Goal: Task Accomplishment & Management: Use online tool/utility

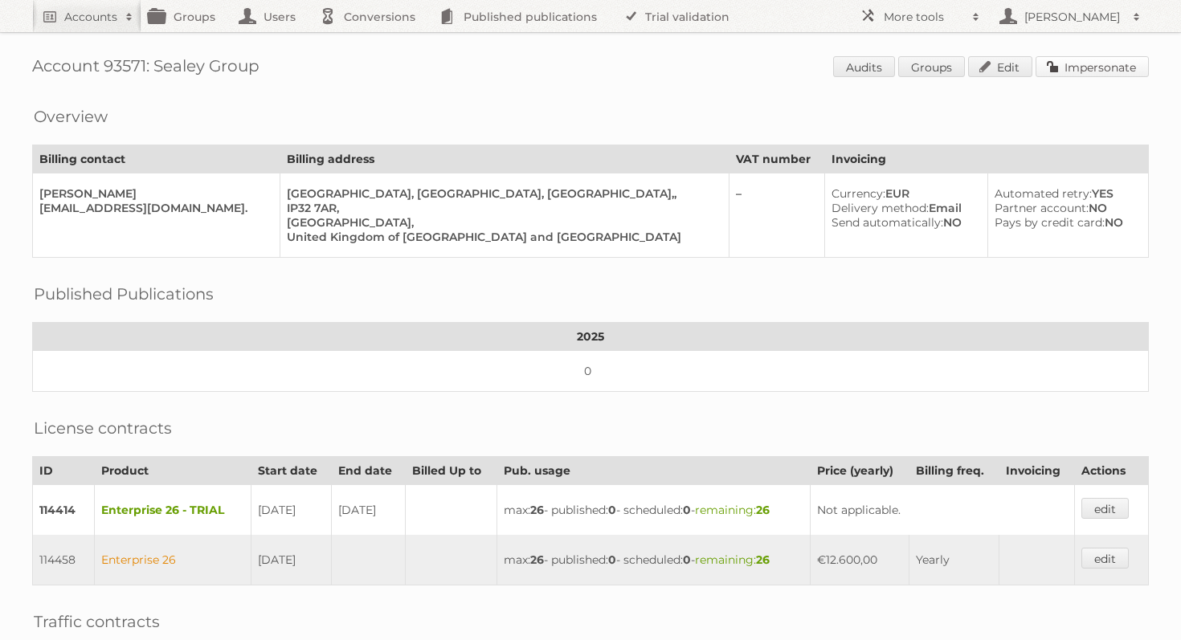
click at [1113, 56] on link "Impersonate" at bounding box center [1091, 66] width 113 height 21
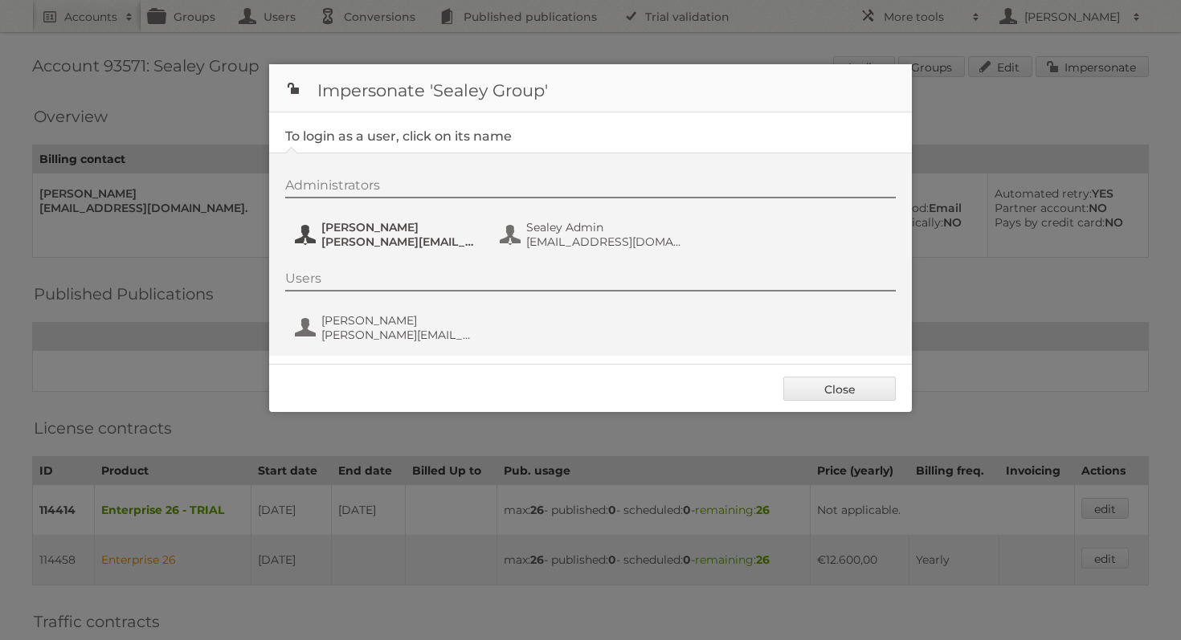
click at [407, 250] on button "[PERSON_NAME] [PERSON_NAME][EMAIL_ADDRESS][PERSON_NAME][DOMAIN_NAME]" at bounding box center [387, 234] width 189 height 32
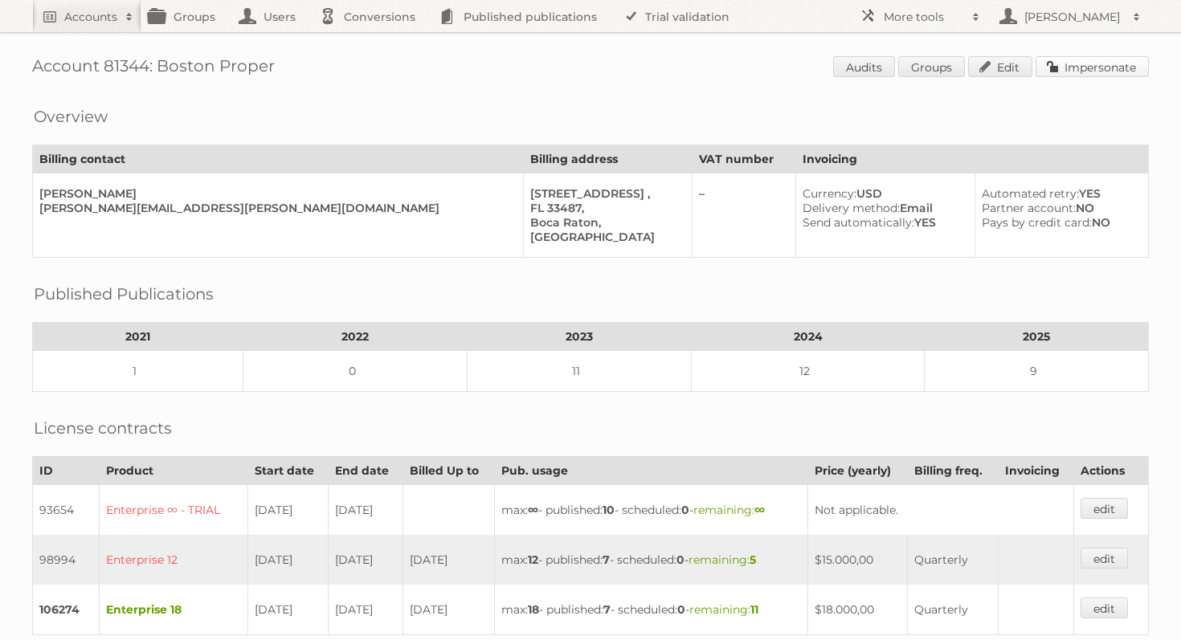
click at [1110, 63] on link "Impersonate" at bounding box center [1091, 66] width 113 height 21
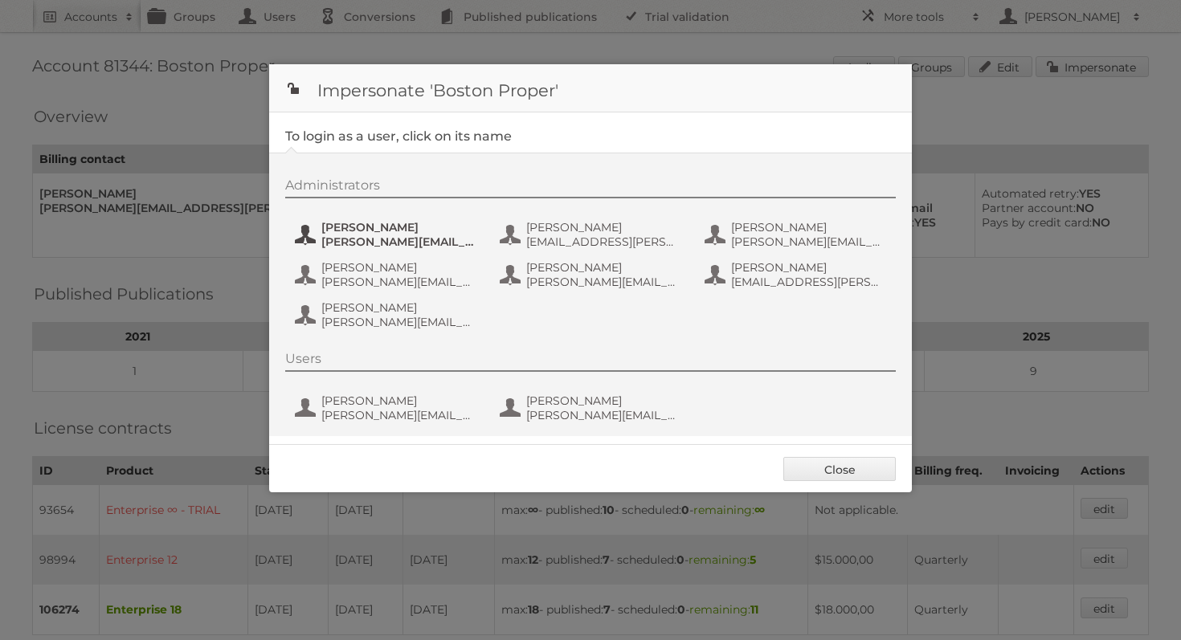
click at [419, 233] on span "Alfred Nardelli" at bounding box center [399, 227] width 156 height 14
